Goal: Navigation & Orientation: Go to known website

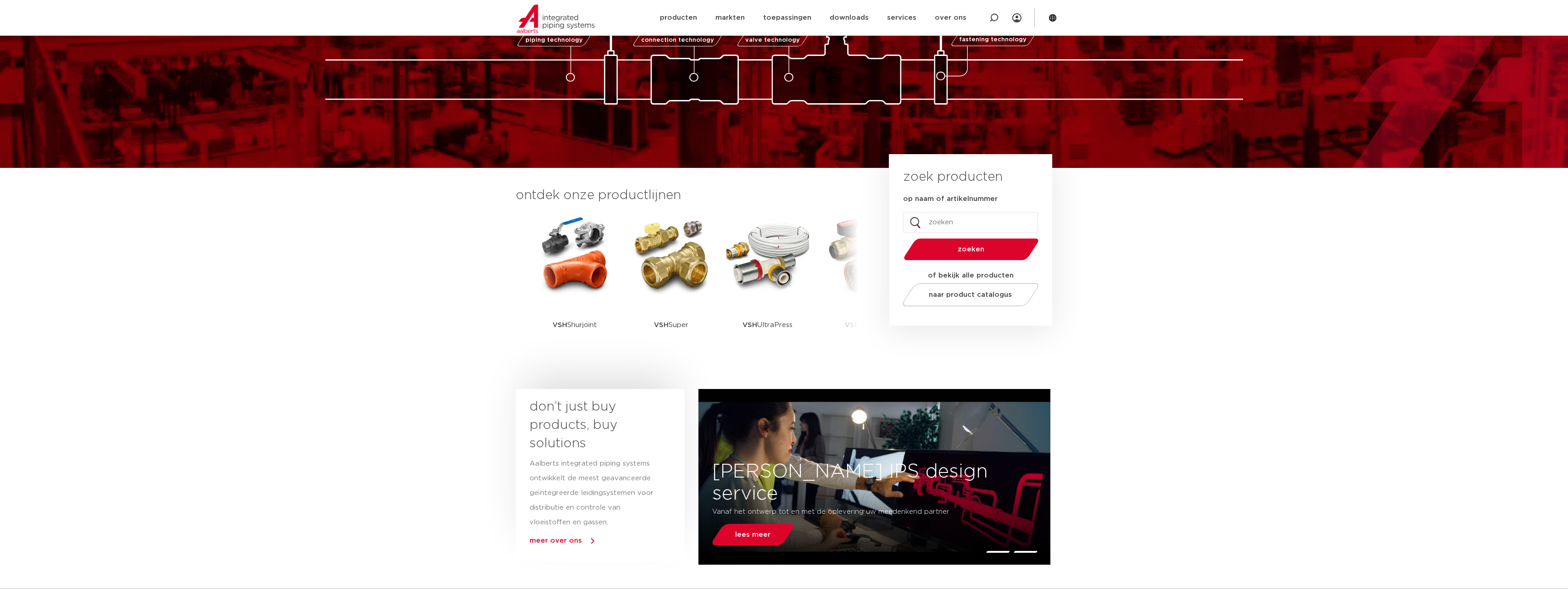
scroll to position [46, 0]
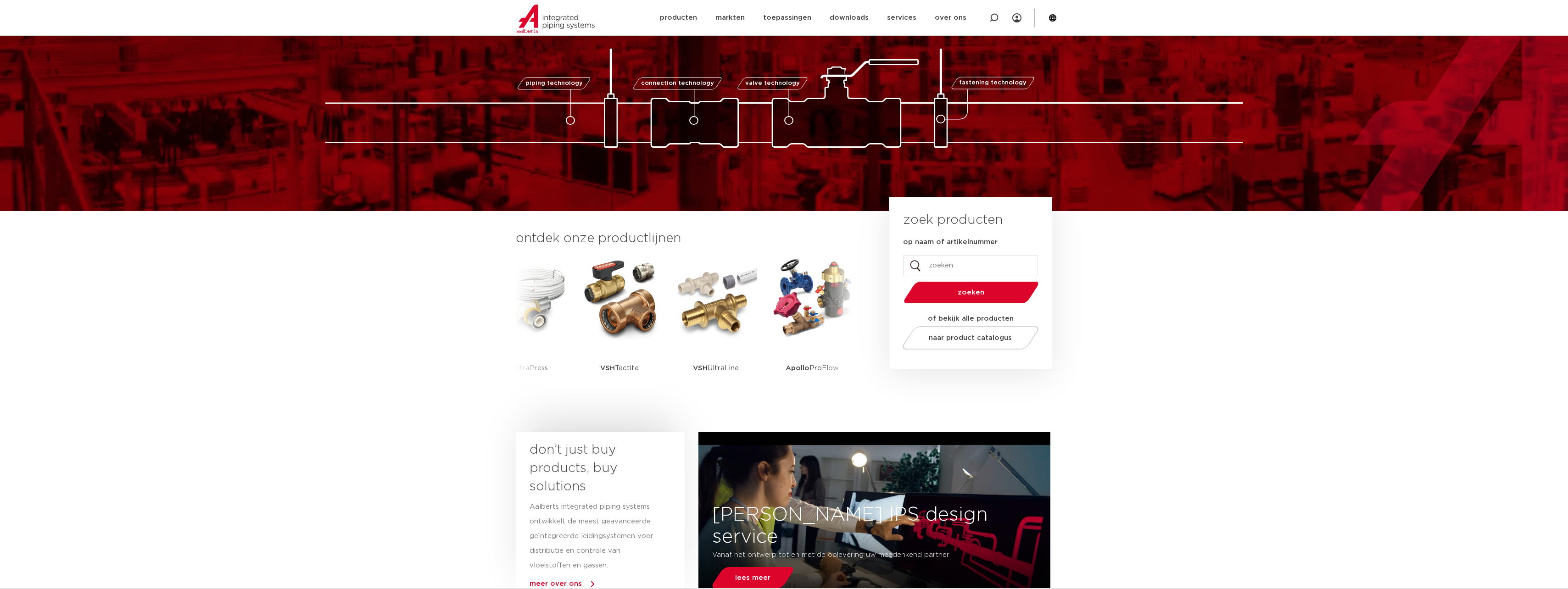
click at [1138, 400] on section "ontdek onze productlijnen VSH SmartPress VSH XPress VSH SudoPress VSH PowerPres…" at bounding box center [784, 319] width 1568 height 216
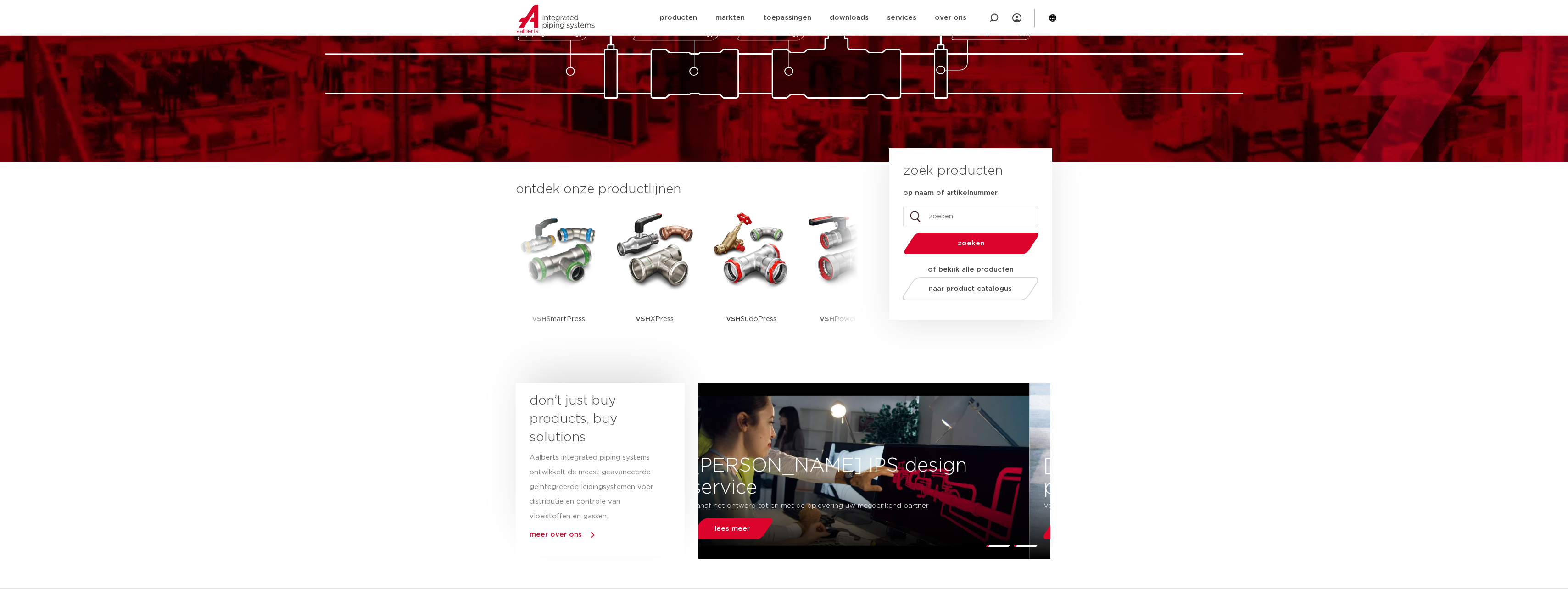
scroll to position [142, 0]
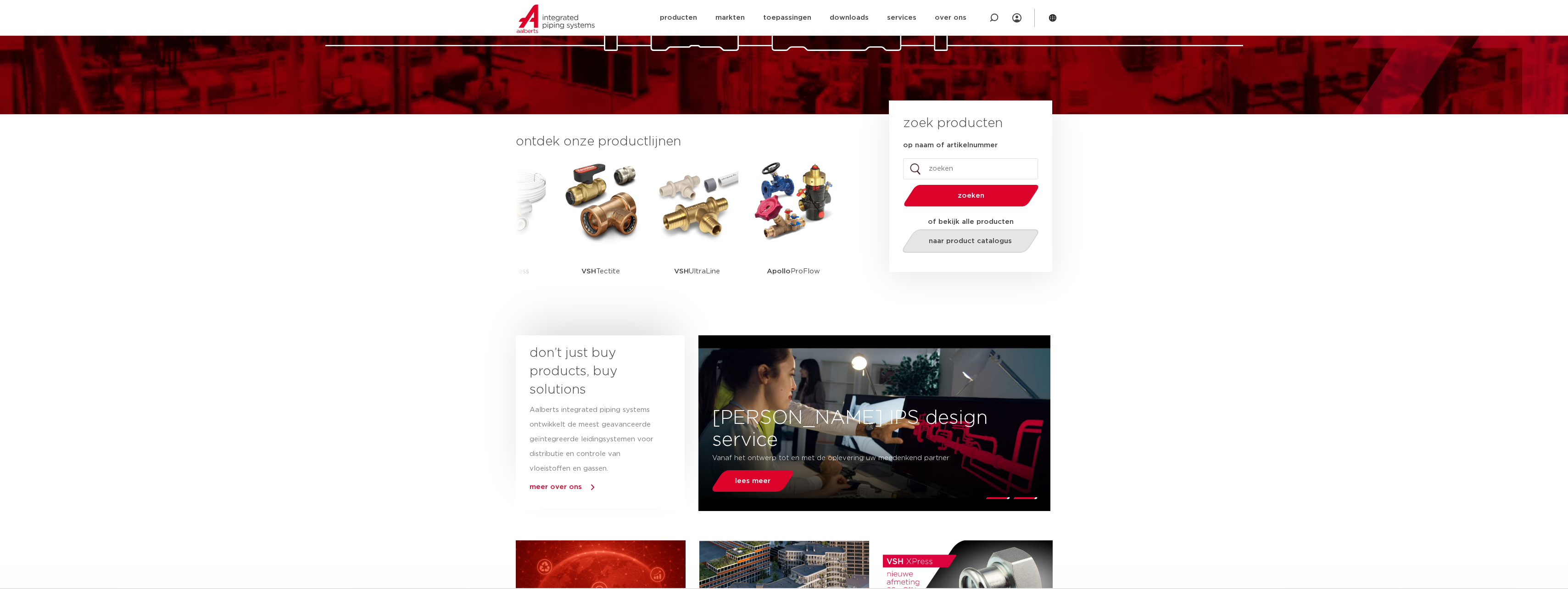
click at [932, 241] on span "naar product catalogus" at bounding box center [970, 241] width 83 height 7
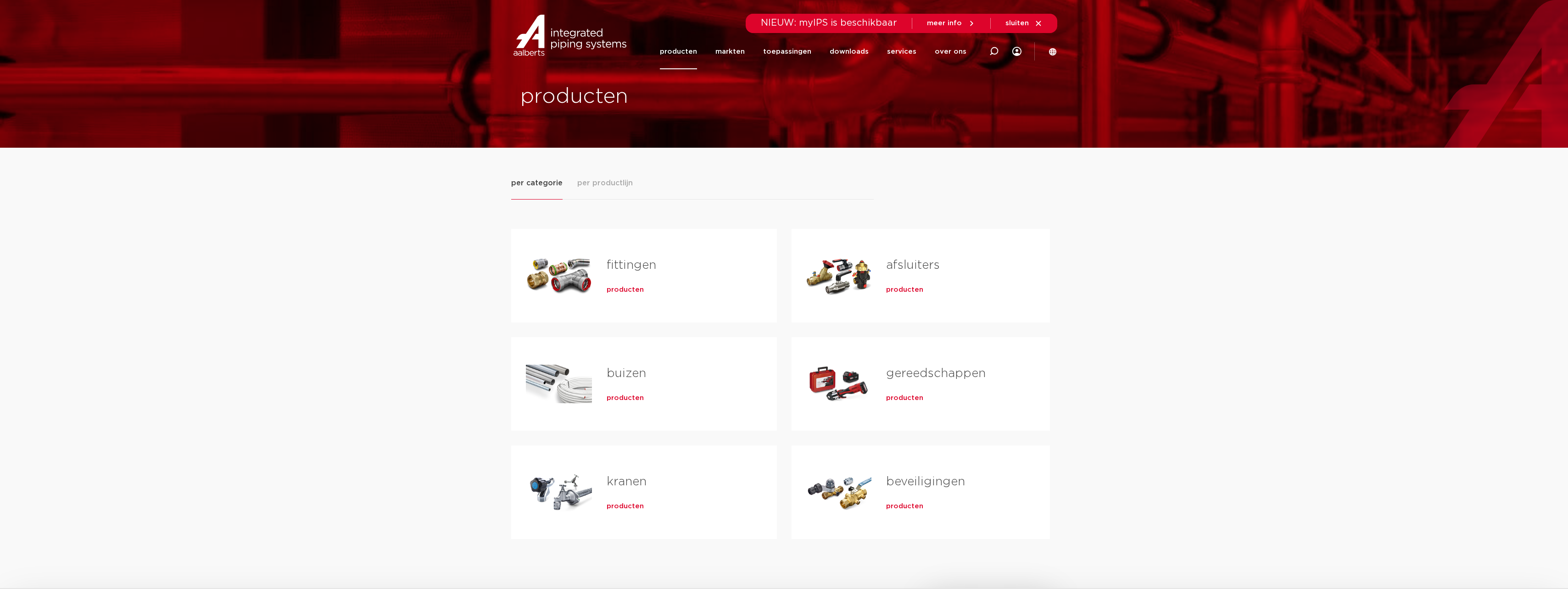
click at [1053, 56] on icon at bounding box center [1053, 52] width 9 height 9
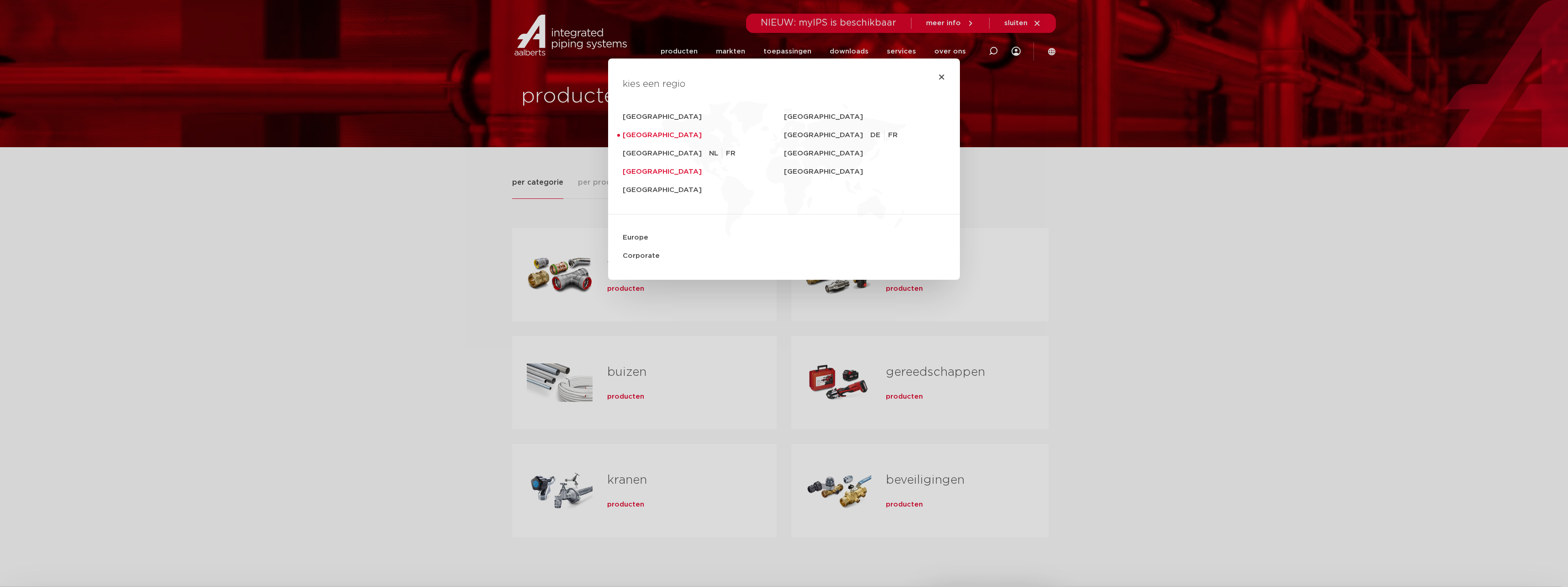
click at [647, 168] on link "[GEOGRAPHIC_DATA]" at bounding box center [703, 172] width 161 height 18
